Goal: Task Accomplishment & Management: Manage account settings

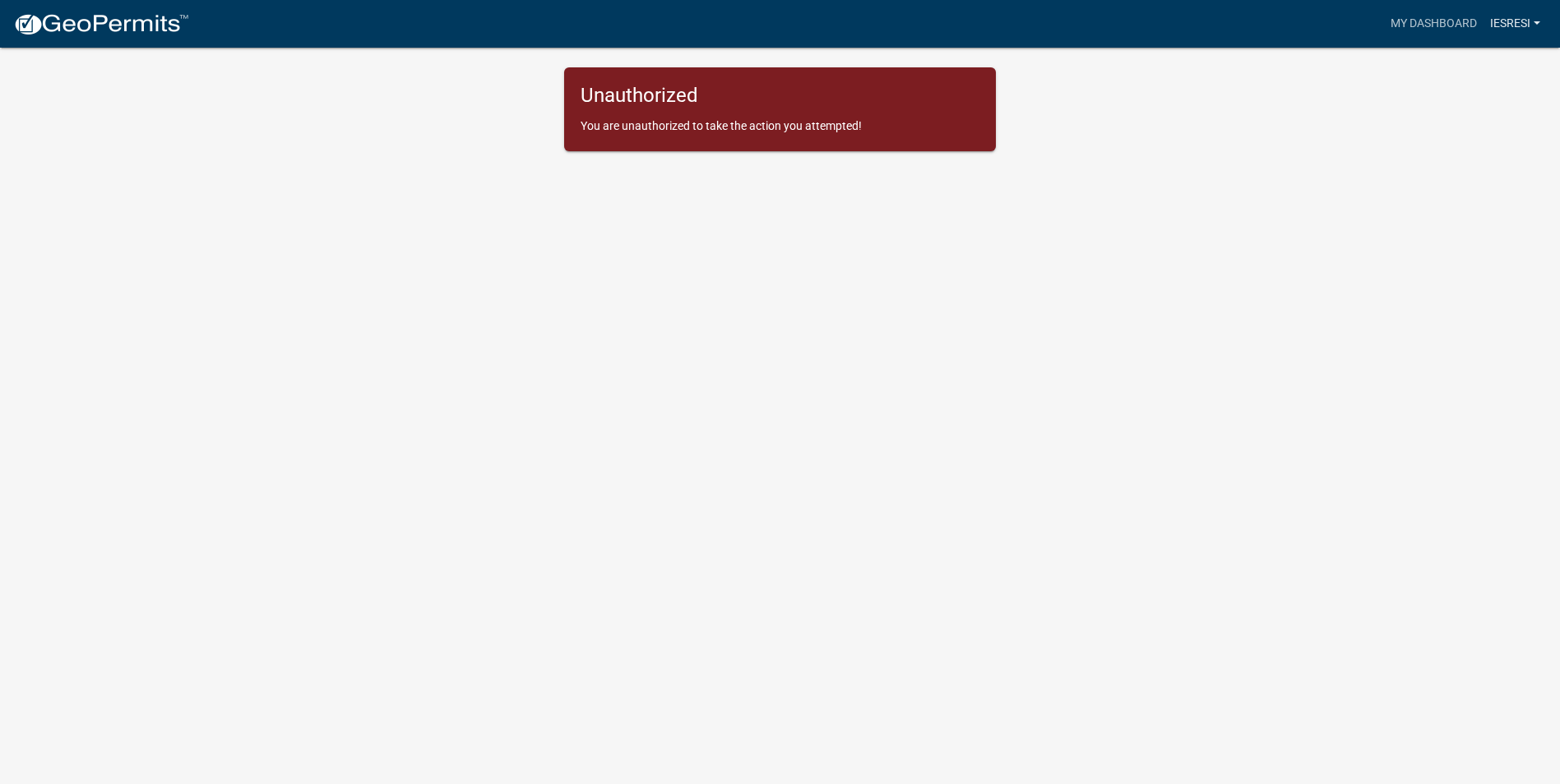
click at [1505, 22] on link "IESResi" at bounding box center [1515, 23] width 63 height 31
click at [1468, 124] on link "Logout" at bounding box center [1480, 121] width 131 height 40
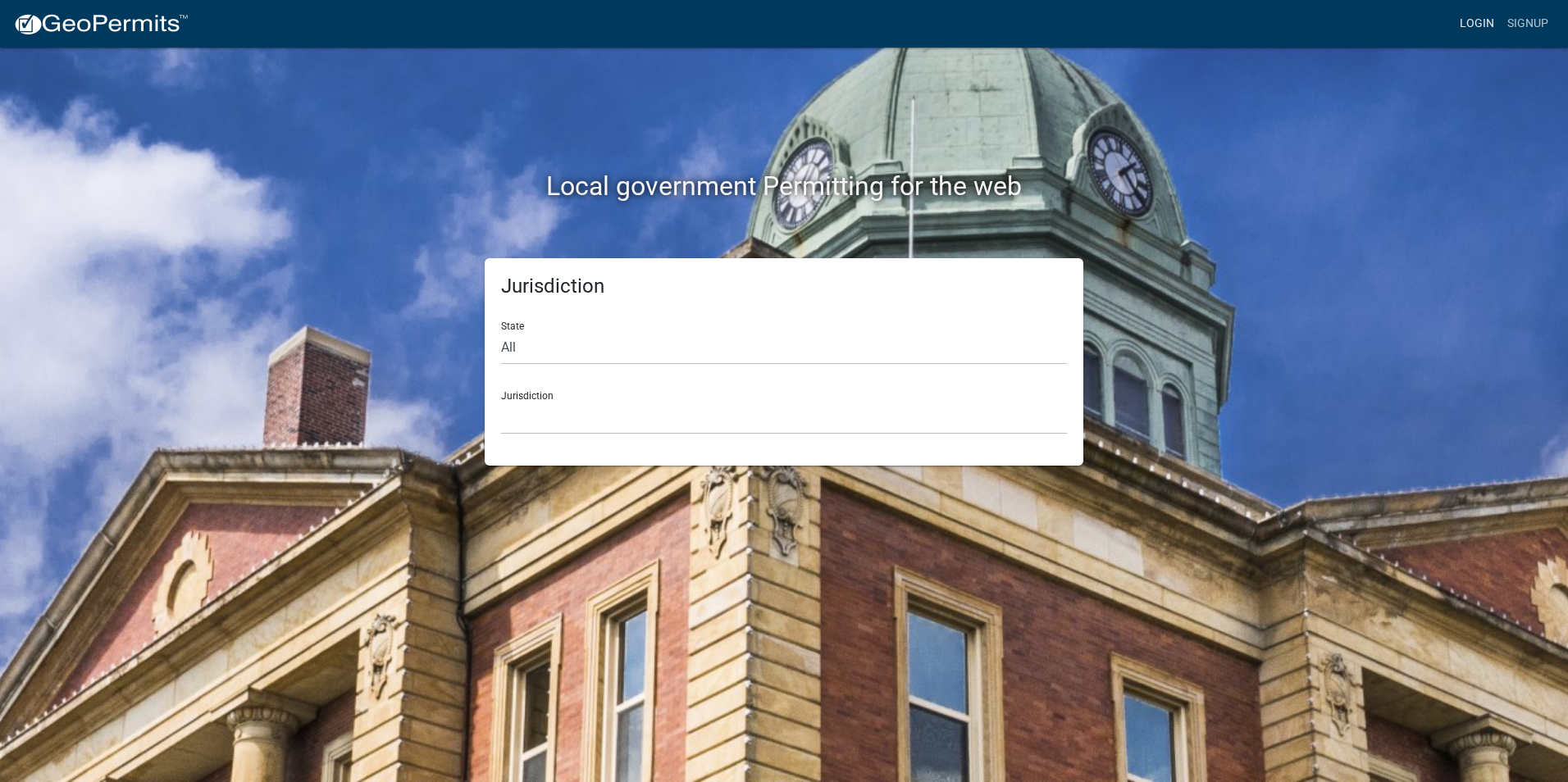
click at [1477, 35] on link "Login" at bounding box center [1477, 23] width 47 height 31
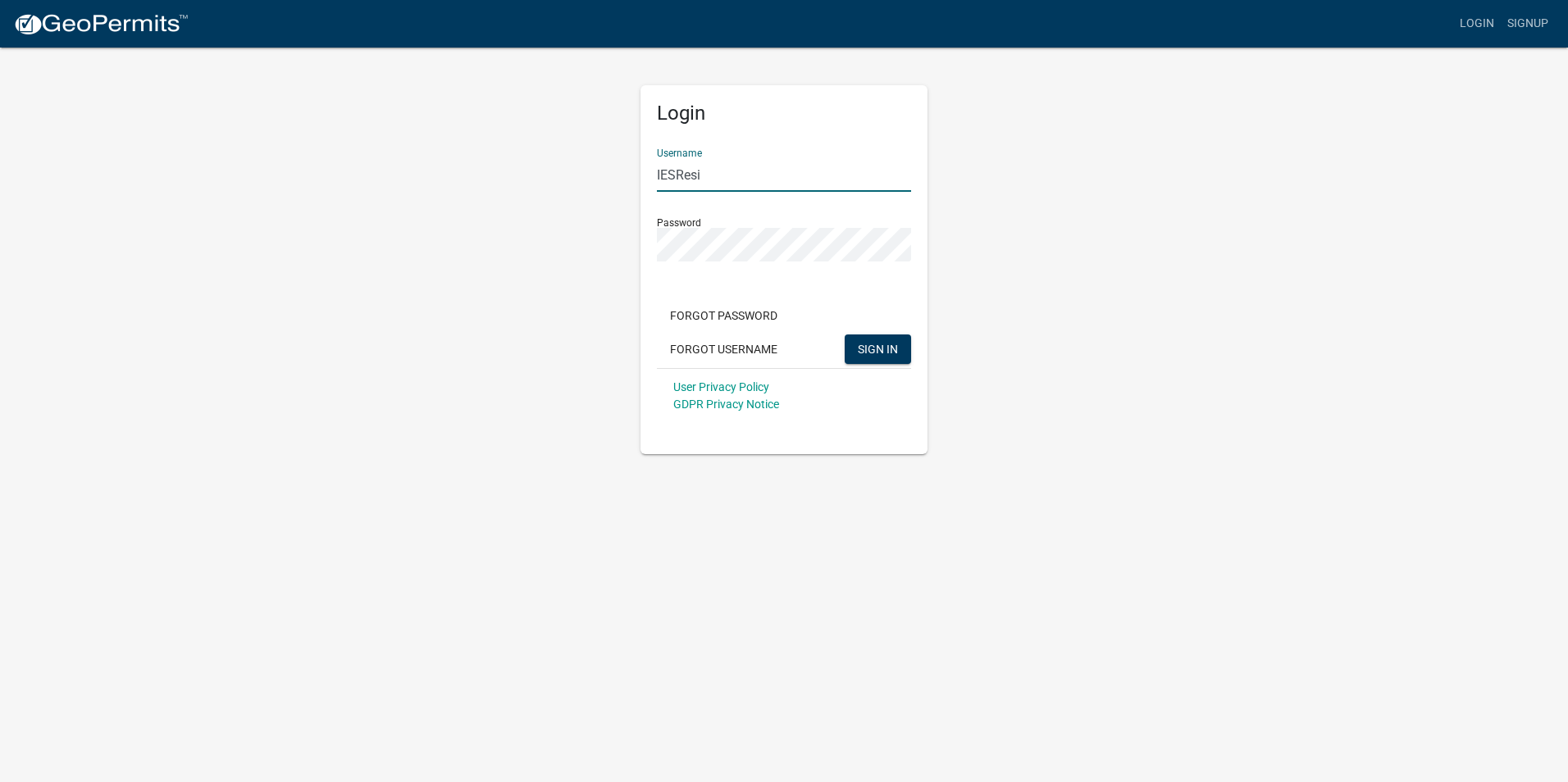
click at [792, 180] on input "IESResi" at bounding box center [784, 175] width 255 height 33
type input "BabakNoory"
click at [875, 339] on button "SIGN IN" at bounding box center [878, 349] width 67 height 30
